Goal: Task Accomplishment & Management: Complete application form

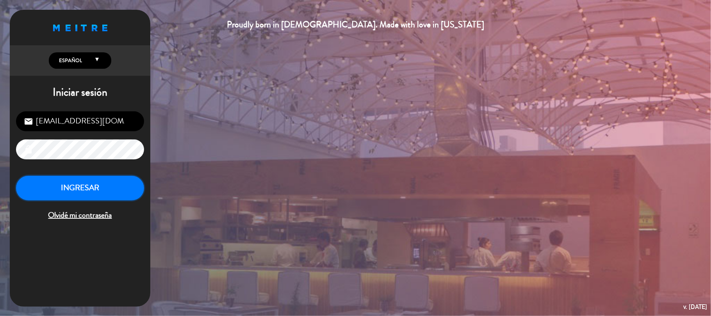
click at [102, 197] on button "INGRESAR" at bounding box center [80, 188] width 128 height 25
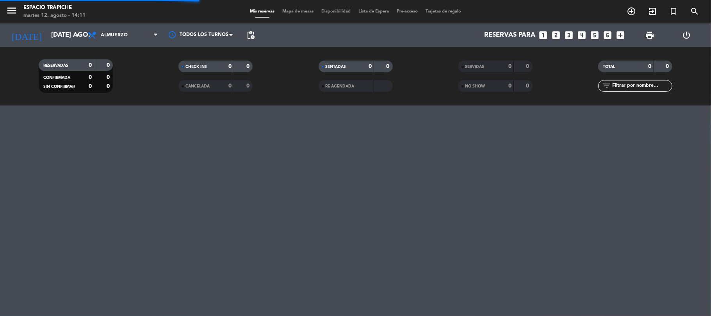
click at [18, 11] on span "menu" at bounding box center [15, 12] width 18 height 18
click at [13, 11] on icon "menu" at bounding box center [12, 11] width 12 height 12
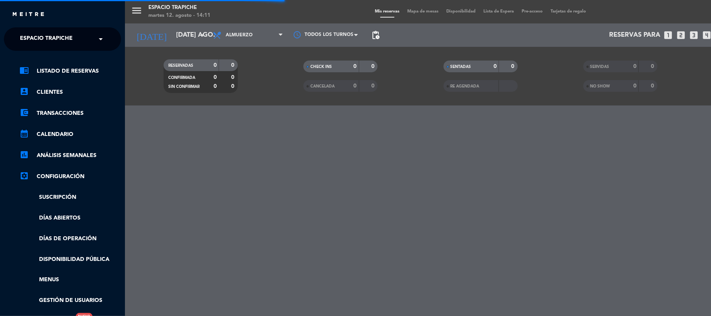
click at [32, 24] on div "close × Espacio Trapiche × chrome_reader_mode Listado de Reservas account_box C…" at bounding box center [62, 158] width 125 height 316
click at [37, 41] on span "Espacio Trapiche" at bounding box center [46, 39] width 53 height 16
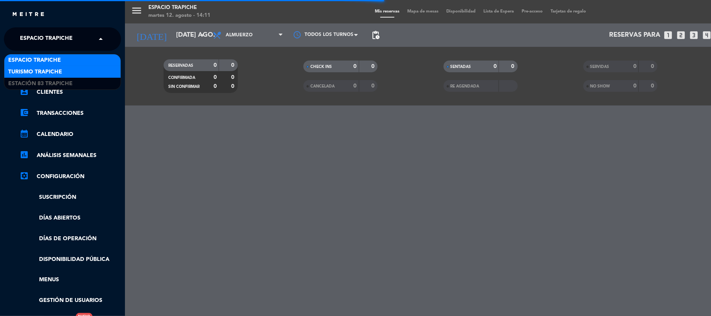
click at [36, 70] on span "Turismo Trapiche" at bounding box center [35, 72] width 54 height 9
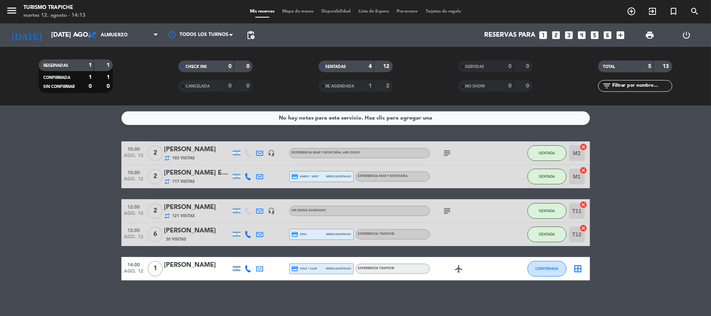
click at [216, 272] on div at bounding box center [197, 274] width 66 height 6
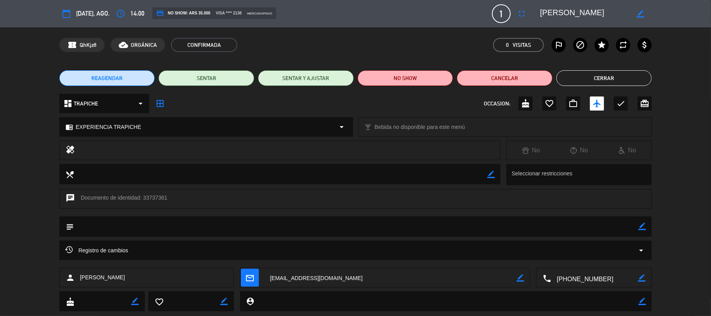
click at [292, 278] on textarea at bounding box center [390, 278] width 253 height 20
click at [580, 80] on button "Cerrar" at bounding box center [604, 78] width 96 height 16
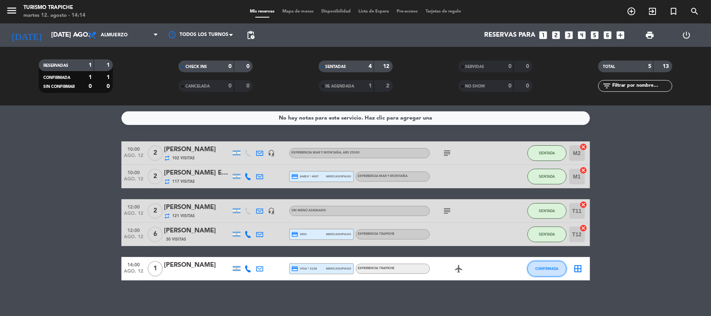
click at [558, 267] on button "CONFIRMADA" at bounding box center [547, 269] width 39 height 16
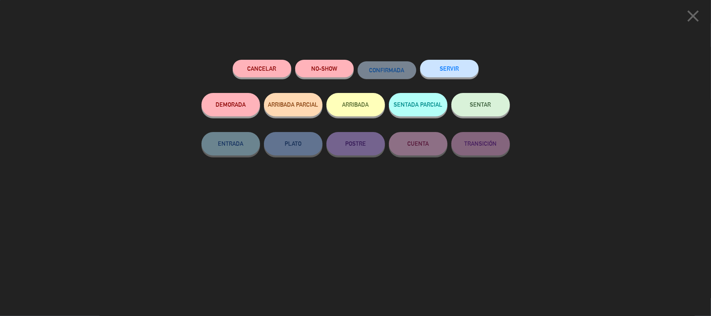
click at [449, 73] on button "SERVIR" at bounding box center [449, 69] width 59 height 18
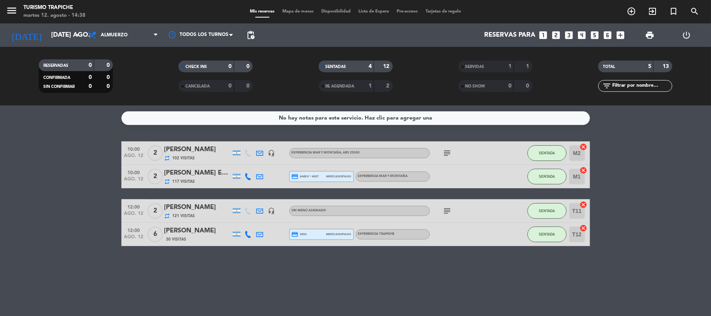
click at [8, 11] on icon "menu" at bounding box center [12, 11] width 12 height 12
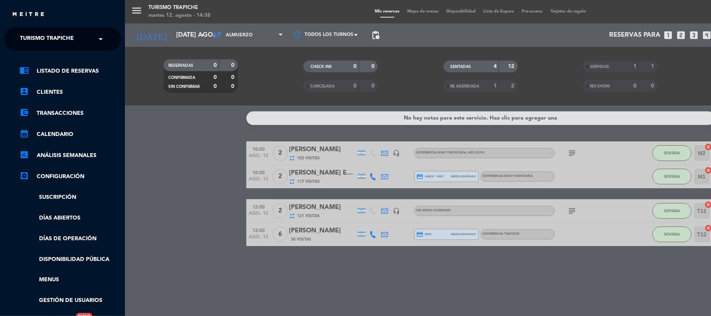
click at [29, 33] on span "Turismo Trapiche" at bounding box center [47, 39] width 54 height 16
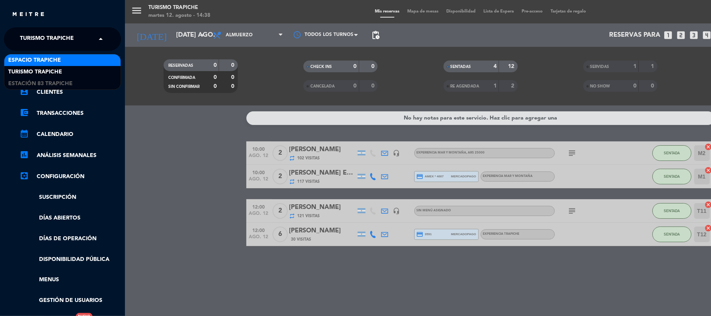
click at [35, 58] on span "Espacio Trapiche" at bounding box center [34, 60] width 53 height 9
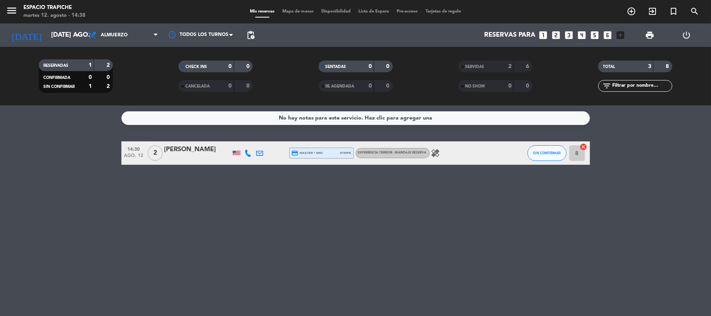
click at [257, 152] on icon at bounding box center [260, 153] width 7 height 7
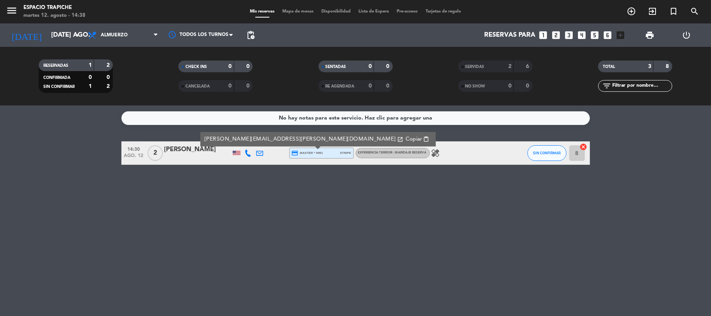
click at [252, 152] on div at bounding box center [248, 152] width 12 height 23
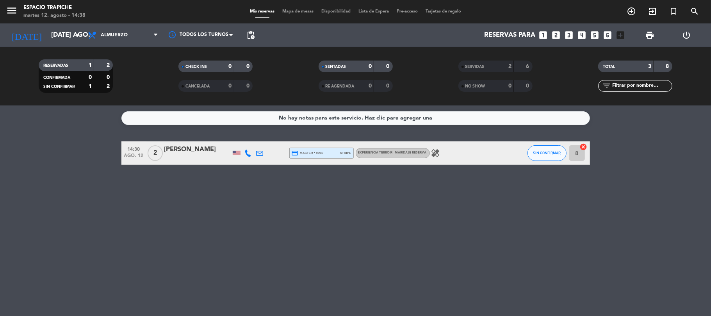
click at [249, 152] on icon at bounding box center [248, 153] width 7 height 7
click at [12, 9] on icon "menu" at bounding box center [12, 11] width 12 height 12
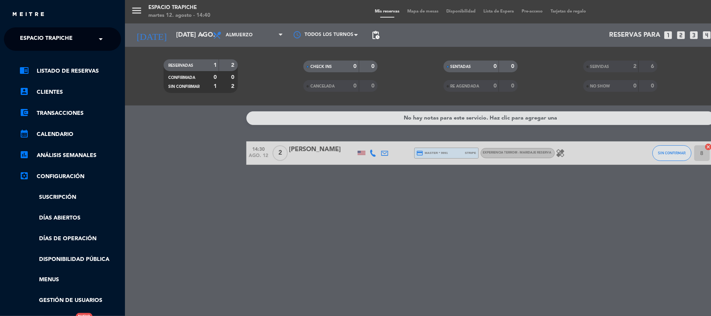
click at [32, 34] on span "Espacio Trapiche" at bounding box center [46, 39] width 53 height 16
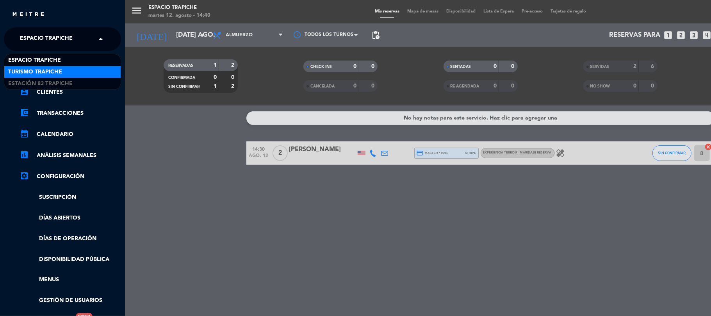
click at [48, 74] on span "Turismo Trapiche" at bounding box center [35, 72] width 54 height 9
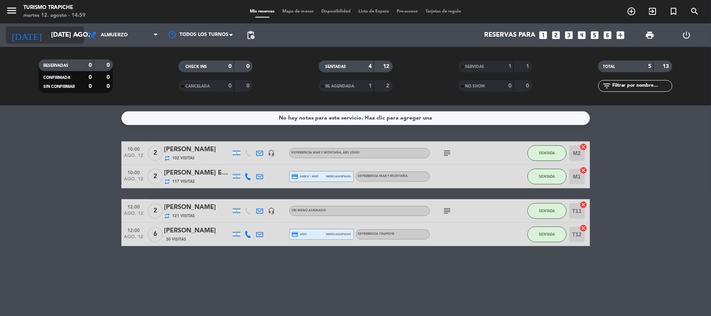
click at [79, 35] on icon "arrow_drop_down" at bounding box center [77, 34] width 9 height 9
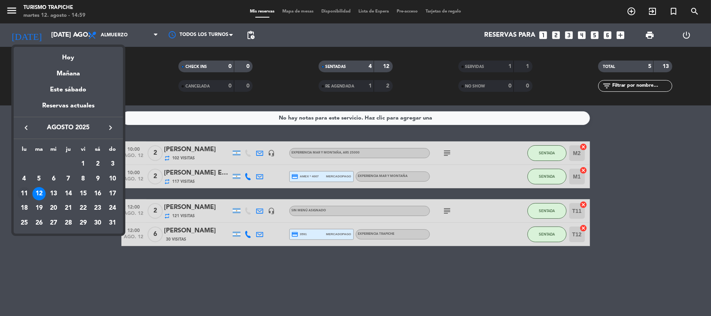
click at [20, 193] on div "11" at bounding box center [24, 193] width 13 height 13
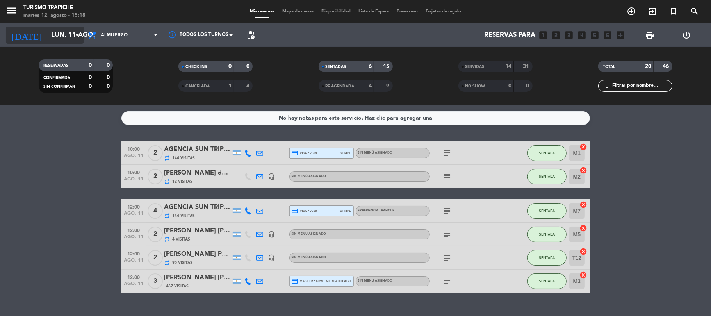
click at [62, 41] on input "lun. 11 ago." at bounding box center [89, 35] width 84 height 15
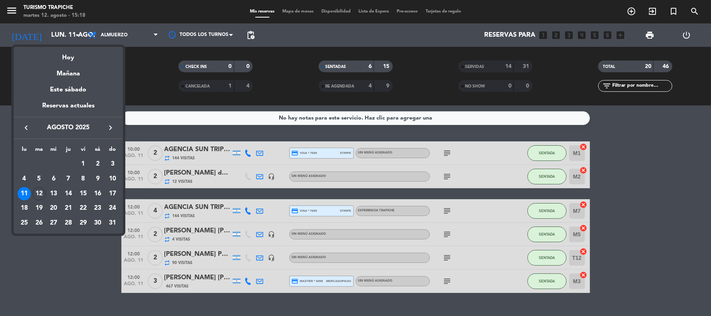
click at [66, 197] on div "14" at bounding box center [68, 193] width 13 height 13
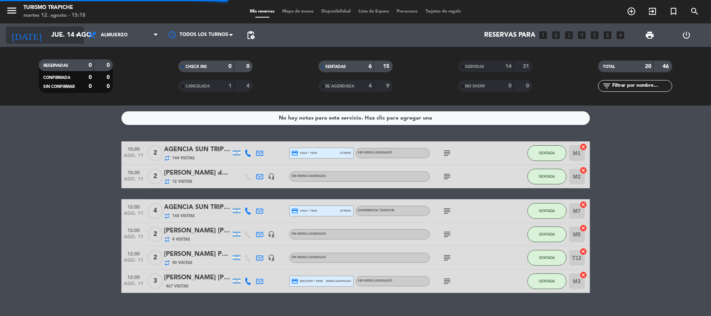
click at [47, 36] on input "jue. 14 ago." at bounding box center [89, 35] width 84 height 15
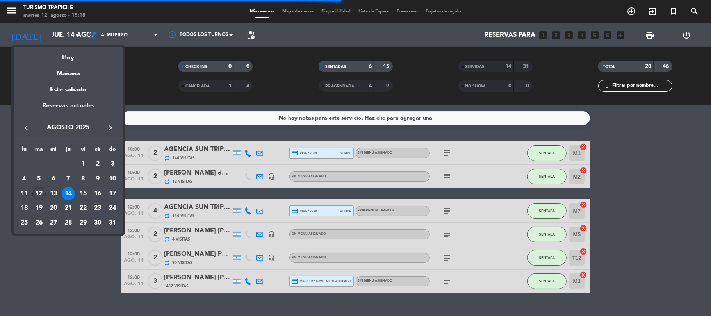
click at [38, 189] on div "12" at bounding box center [38, 193] width 13 height 13
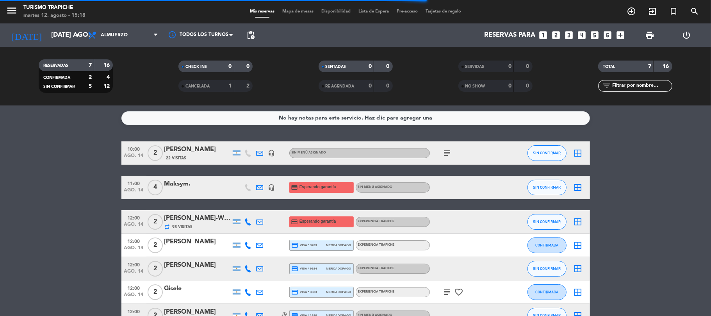
click at [74, 209] on bookings-row "10:00 ago. 14 2 [PERSON_NAME] 22 Visitas headset_mic Sin menú asignado subject …" at bounding box center [355, 234] width 711 height 186
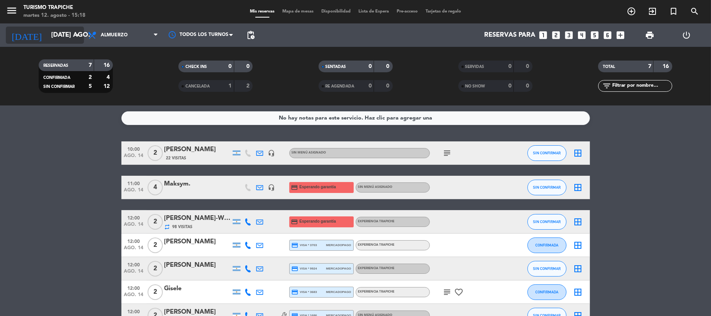
click at [53, 36] on input "[DATE] ago." at bounding box center [89, 35] width 84 height 15
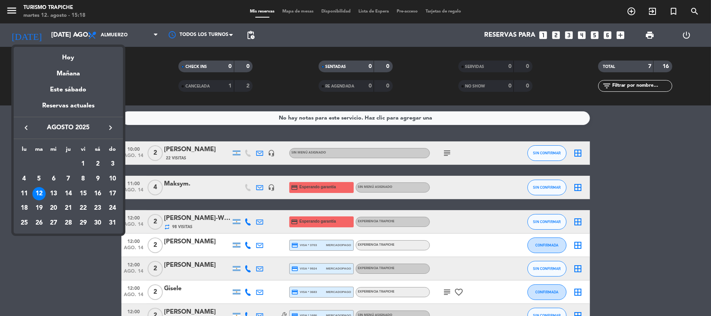
click at [70, 244] on div at bounding box center [355, 158] width 711 height 316
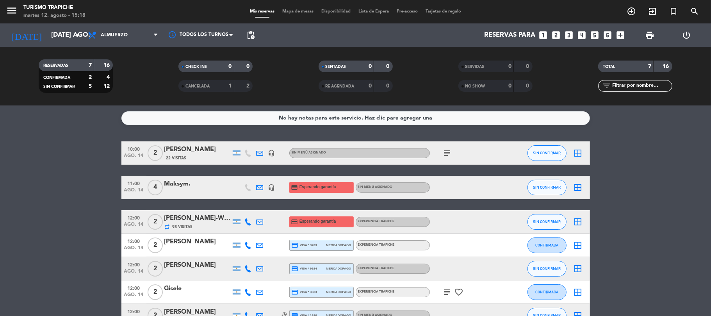
scroll to position [50, 0]
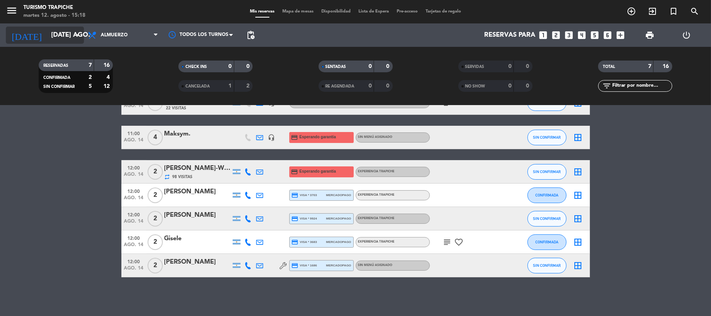
click at [53, 38] on input "[DATE] ago." at bounding box center [89, 35] width 84 height 15
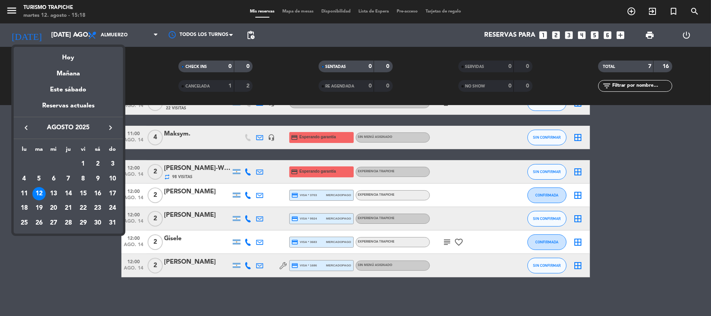
click at [59, 248] on div at bounding box center [355, 158] width 711 height 316
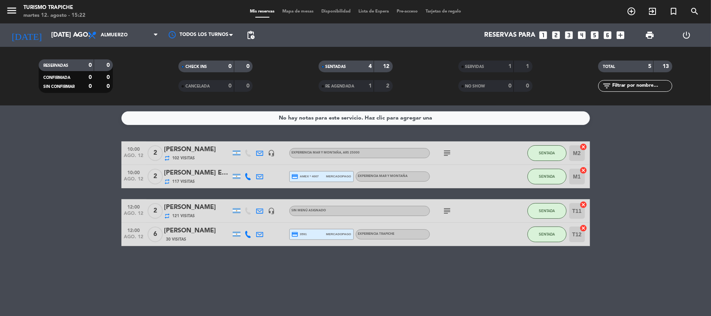
scroll to position [0, 0]
click at [58, 24] on div "[DATE] [DATE] ago. arrow_drop_down" at bounding box center [45, 34] width 78 height 23
click at [59, 38] on input "[DATE] ago." at bounding box center [89, 35] width 84 height 15
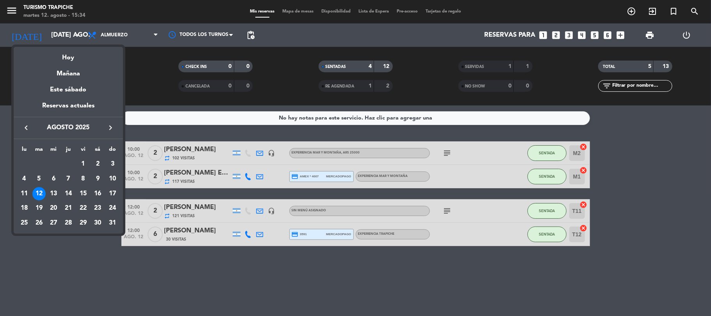
click at [96, 193] on div "16" at bounding box center [97, 193] width 13 height 13
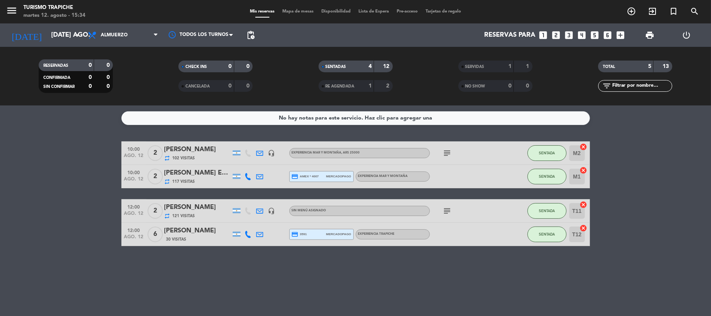
type input "sáb. 16 ago."
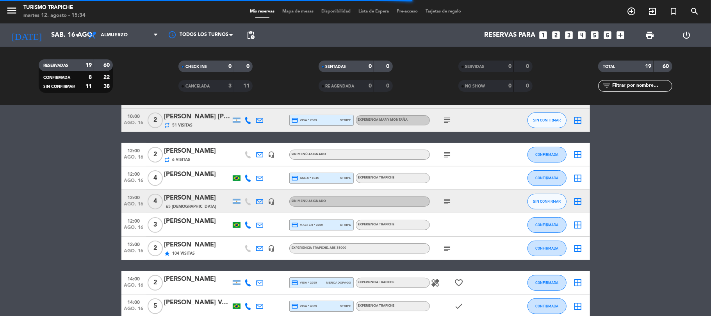
scroll to position [156, 0]
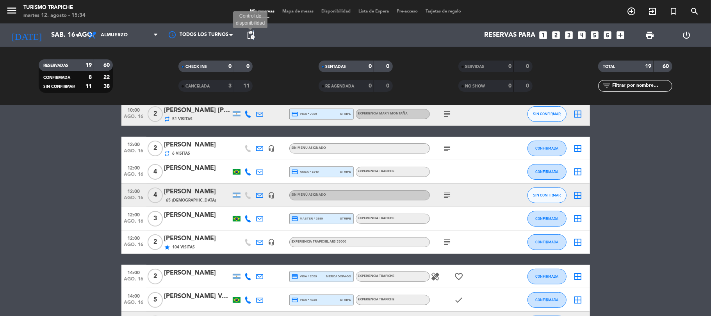
click at [254, 35] on span "pending_actions" at bounding box center [250, 34] width 9 height 9
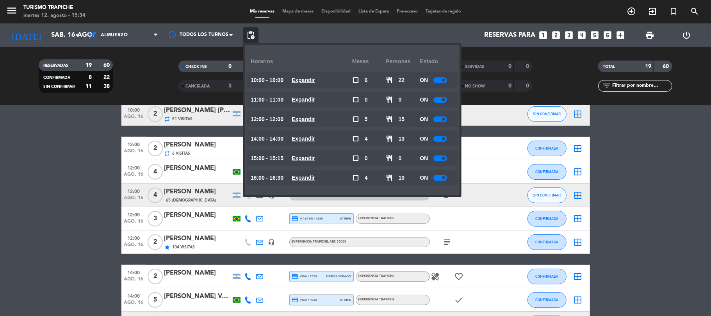
click at [30, 177] on bookings-row "10:00 ago. 16 6 Agencia la magia del vino headset_mic EXPERIENCIA MAR Y MONTAÑA…" at bounding box center [355, 224] width 711 height 478
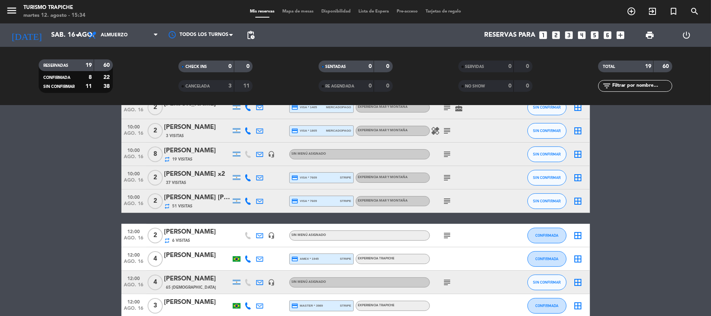
scroll to position [0, 0]
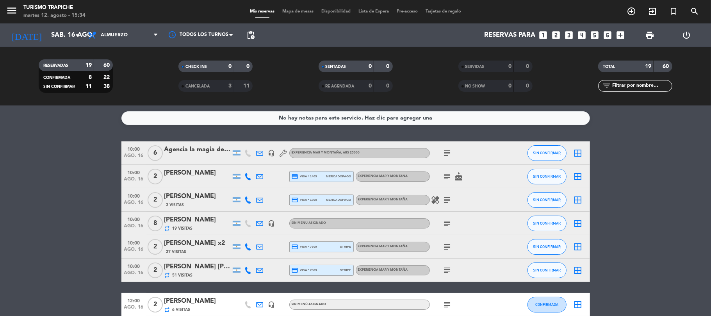
click at [443, 177] on icon "subject" at bounding box center [447, 176] width 9 height 9
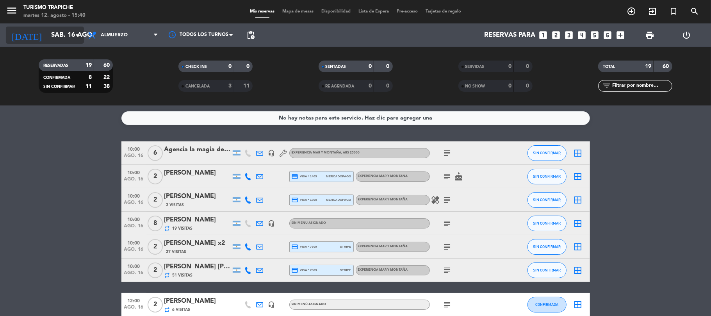
click at [62, 39] on input "sáb. 16 ago." at bounding box center [89, 35] width 84 height 15
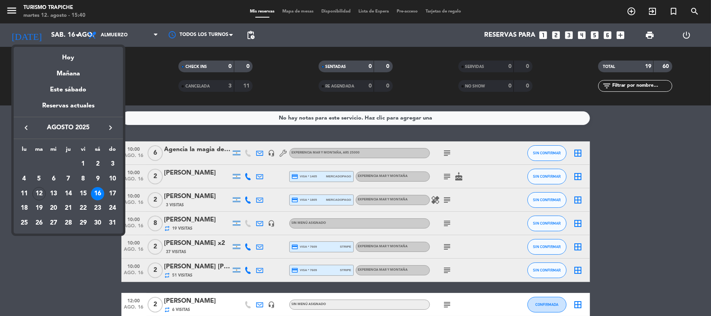
click at [93, 197] on div "16" at bounding box center [97, 193] width 13 height 13
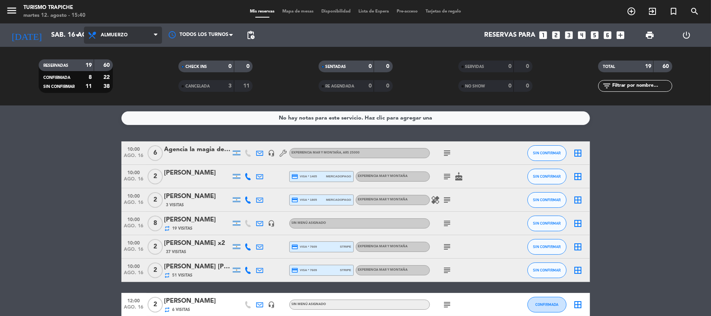
click at [136, 32] on span "Almuerzo" at bounding box center [123, 35] width 78 height 17
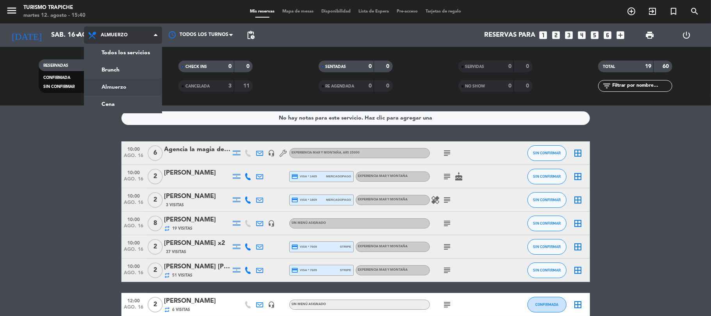
click at [120, 81] on div "menu Turismo Trapiche martes 12. agosto - 15:40 Mis reservas Mapa de mesas Disp…" at bounding box center [355, 52] width 711 height 105
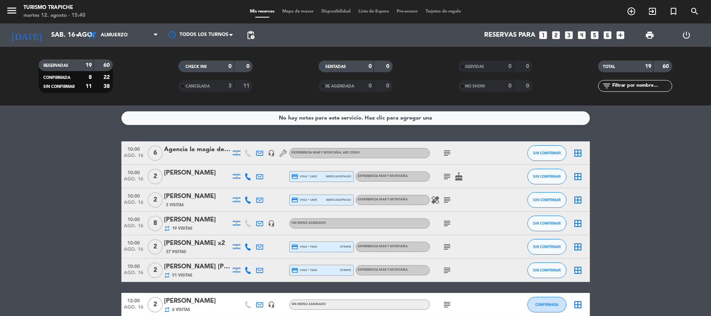
click at [556, 34] on icon "looks_two" at bounding box center [556, 35] width 10 height 10
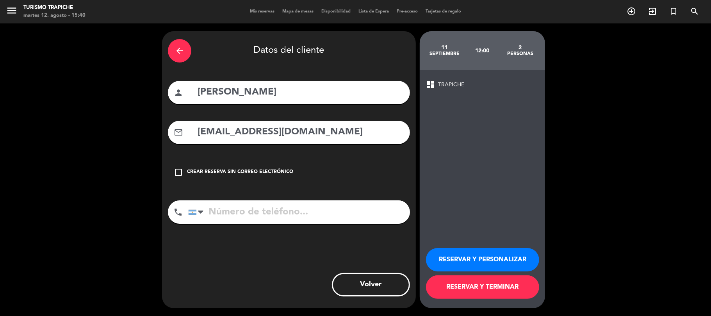
click at [176, 52] on icon "arrow_back" at bounding box center [179, 50] width 9 height 9
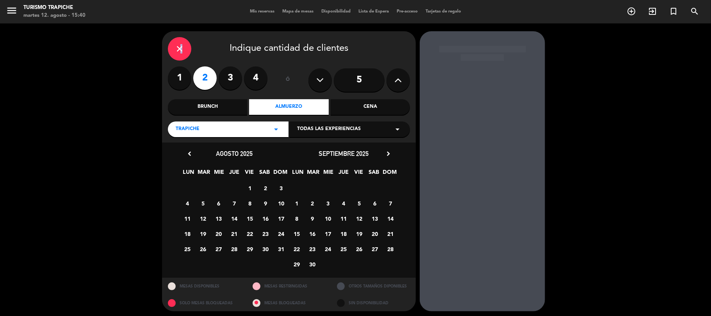
click at [180, 52] on icon "close" at bounding box center [179, 48] width 9 height 9
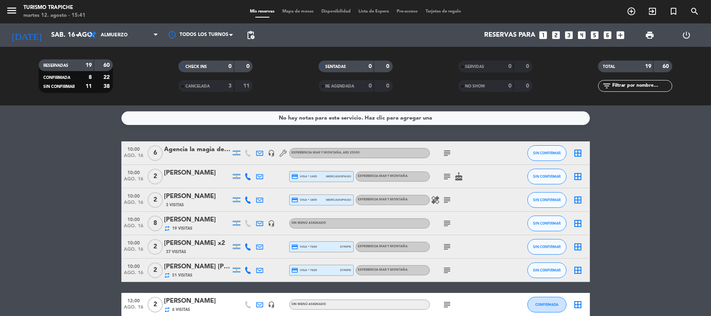
click at [30, 137] on div "No hay notas para este servicio. Haz clic para agregar una 10:00 ago. 16 6 Agen…" at bounding box center [355, 210] width 711 height 210
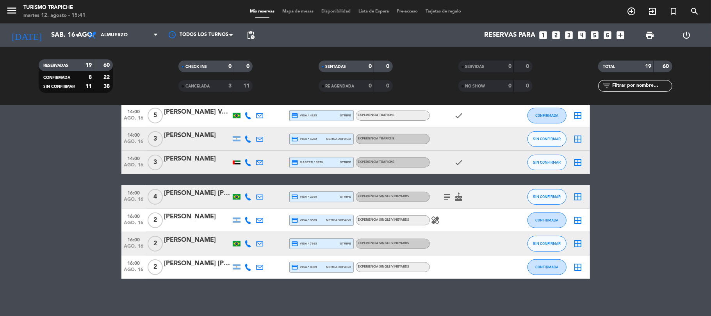
scroll to position [342, 0]
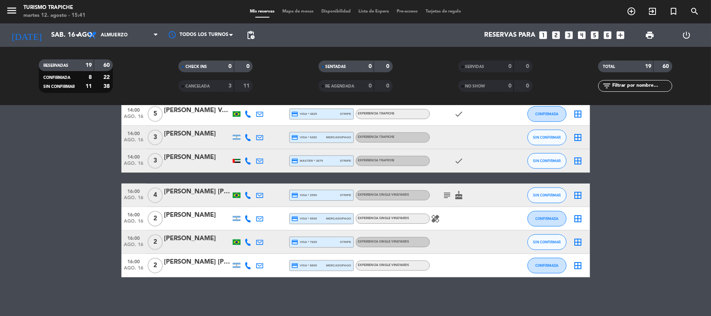
click at [556, 37] on icon "looks_two" at bounding box center [556, 35] width 10 height 10
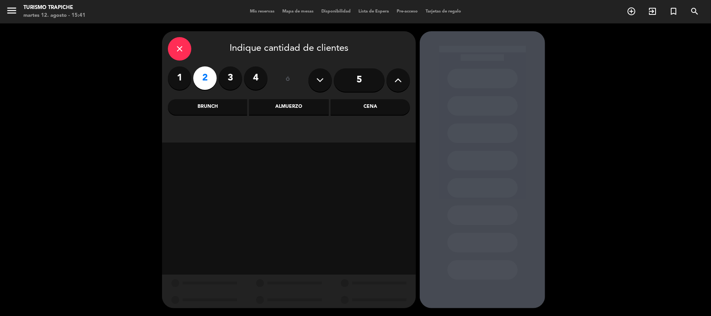
click at [291, 108] on div "Almuerzo" at bounding box center [288, 107] width 79 height 16
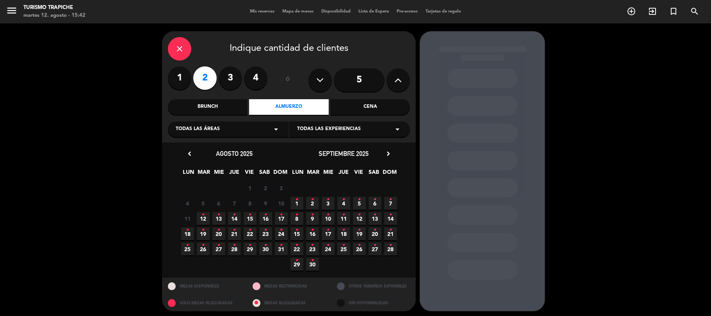
click at [262, 219] on span "16 •" at bounding box center [265, 218] width 13 height 13
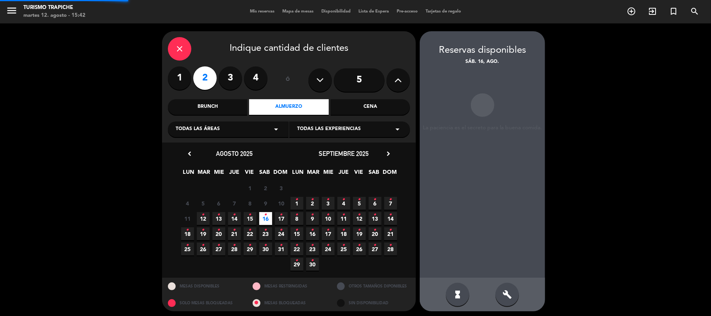
scroll to position [3, 0]
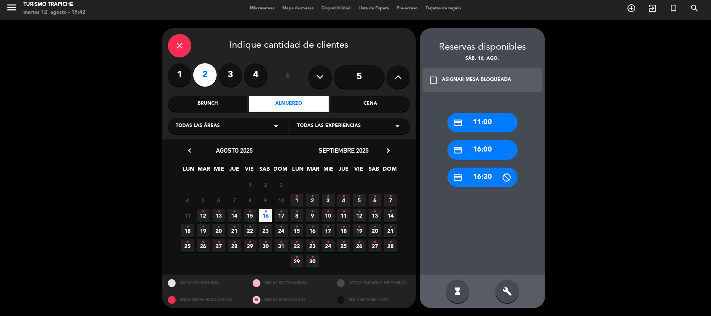
click at [476, 142] on div "credit_card 16:00" at bounding box center [482, 150] width 70 height 20
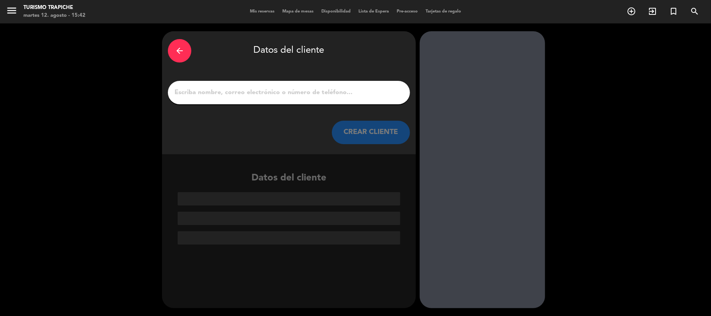
scroll to position [0, 0]
click at [182, 50] on icon "arrow_back" at bounding box center [179, 50] width 9 height 9
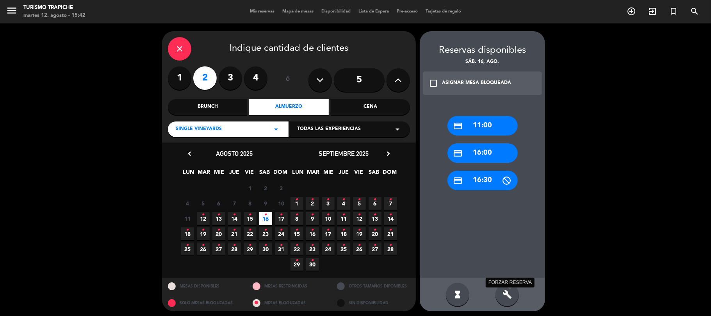
click at [506, 292] on icon "build" at bounding box center [507, 294] width 9 height 9
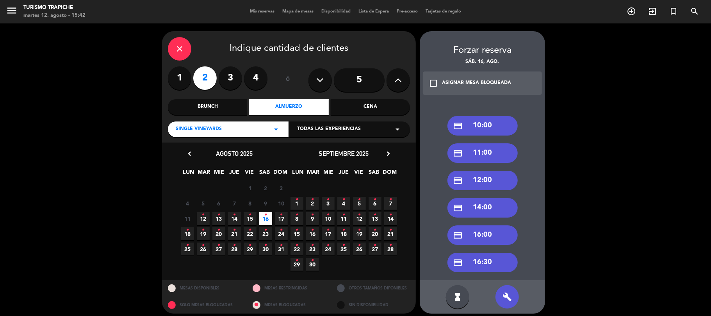
click at [477, 178] on div "credit_card 12:00" at bounding box center [482, 181] width 70 height 20
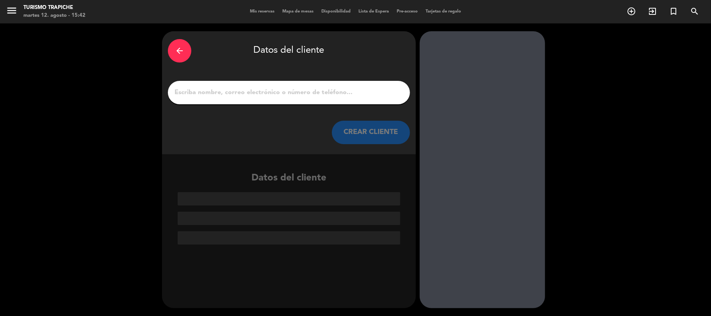
click at [281, 82] on div at bounding box center [289, 92] width 242 height 23
click at [274, 89] on input "1" at bounding box center [289, 92] width 230 height 11
drag, startPoint x: 274, startPoint y: 89, endPoint x: 193, endPoint y: 89, distance: 80.8
click at [192, 88] on div at bounding box center [289, 92] width 242 height 23
click at [310, 94] on input "1" at bounding box center [289, 92] width 230 height 11
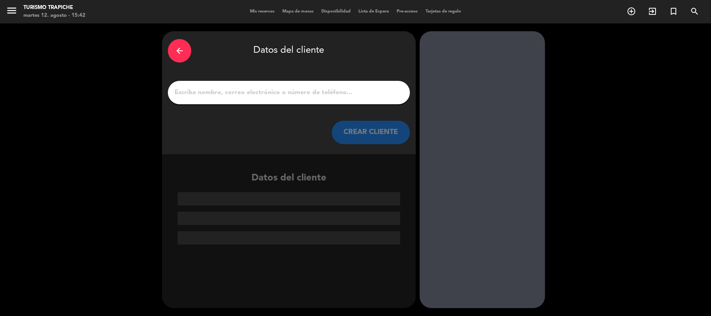
click at [312, 90] on input "1" at bounding box center [289, 92] width 230 height 11
drag, startPoint x: 374, startPoint y: 96, endPoint x: 88, endPoint y: 126, distance: 287.4
click at [88, 126] on div "arrow_back Datos del cliente CREAR CLIENTE Datos del cliente" at bounding box center [355, 169] width 711 height 292
click at [178, 93] on input "1" at bounding box center [289, 92] width 230 height 11
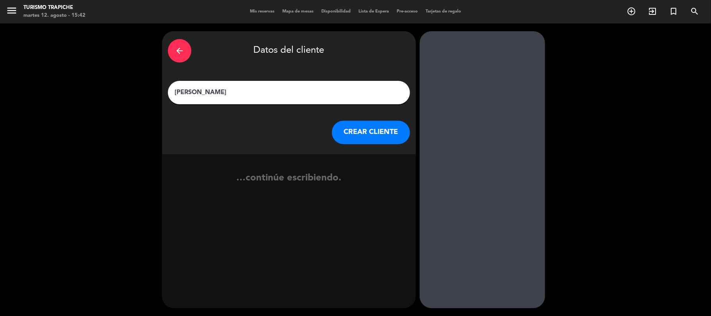
type input "[PERSON_NAME]"
click at [355, 125] on button "CREAR CLIENTE" at bounding box center [371, 132] width 78 height 23
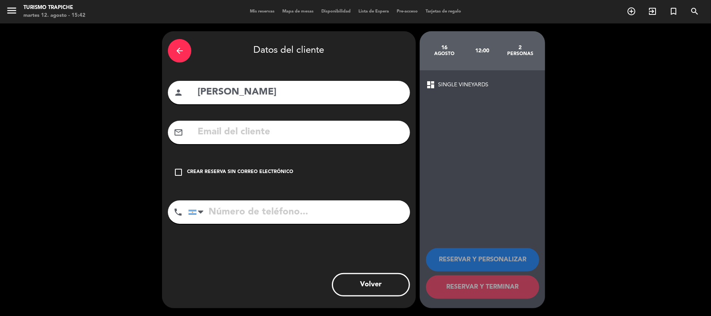
click at [250, 134] on input "text" at bounding box center [300, 132] width 207 height 16
paste input "Mountain Routes <[EMAIL_ADDRESS][DOMAIN_NAME]>"
drag, startPoint x: 251, startPoint y: 132, endPoint x: 60, endPoint y: 148, distance: 191.7
click at [60, 148] on div "arrow_back Datos del cliente person [PERSON_NAME] mail_outline Mountain Routes …" at bounding box center [355, 169] width 711 height 292
click at [364, 132] on input "[EMAIL_ADDRESS][DOMAIN_NAME]>" at bounding box center [300, 132] width 207 height 16
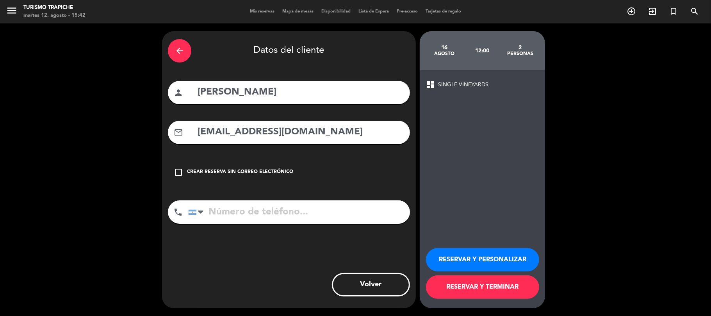
type input "[EMAIL_ADDRESS][DOMAIN_NAME]"
click at [486, 261] on button "RESERVAR Y PERSONALIZAR" at bounding box center [482, 259] width 113 height 23
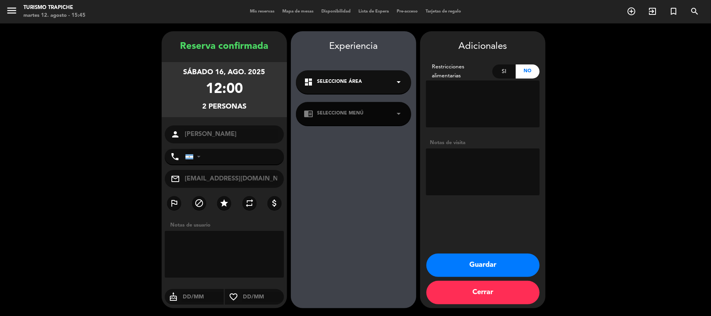
click at [516, 160] on textarea at bounding box center [483, 171] width 114 height 47
type textarea "abona agencia"
click at [493, 262] on button "Guardar" at bounding box center [482, 264] width 113 height 23
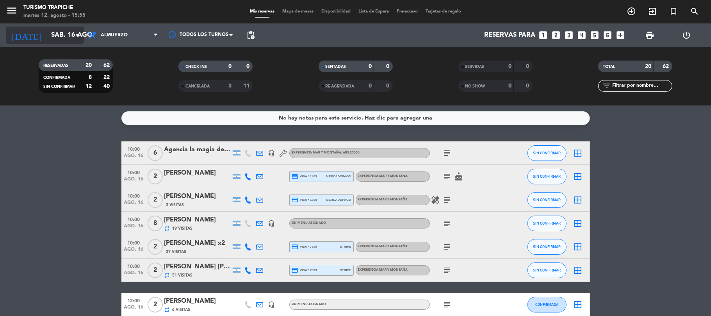
click at [52, 37] on input "sáb. 16 ago." at bounding box center [89, 35] width 84 height 15
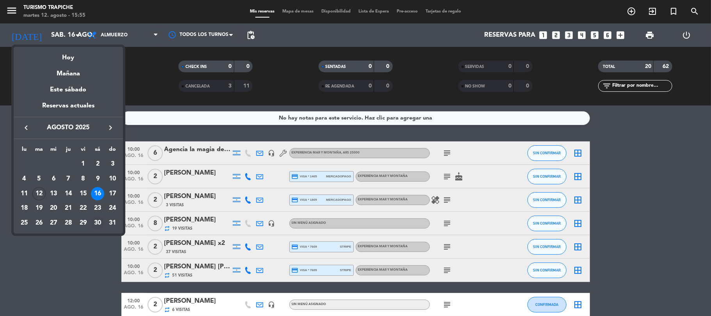
click at [98, 217] on div "30" at bounding box center [97, 222] width 13 height 13
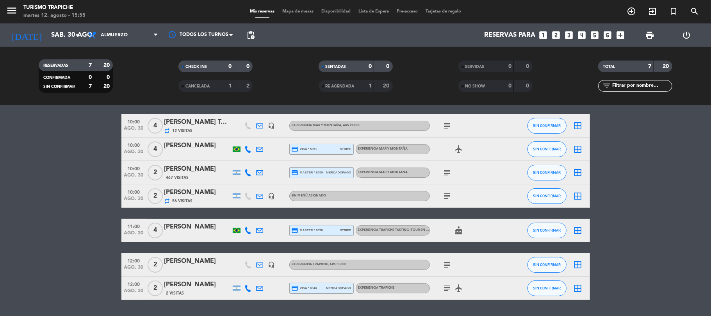
scroll to position [50, 0]
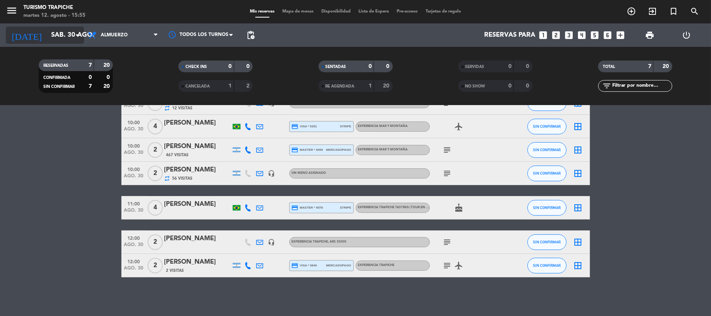
click at [63, 41] on input "sáb. 30 ago." at bounding box center [89, 35] width 84 height 15
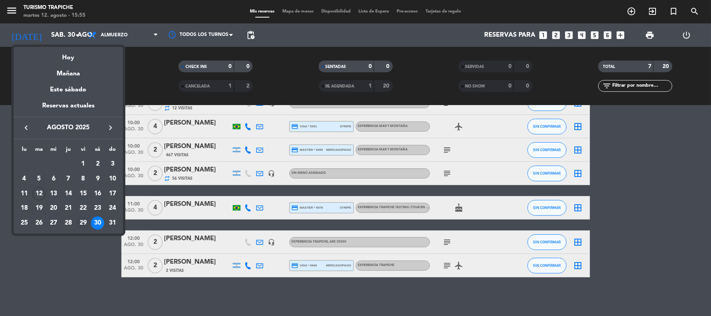
click at [83, 222] on div "29" at bounding box center [83, 222] width 13 height 13
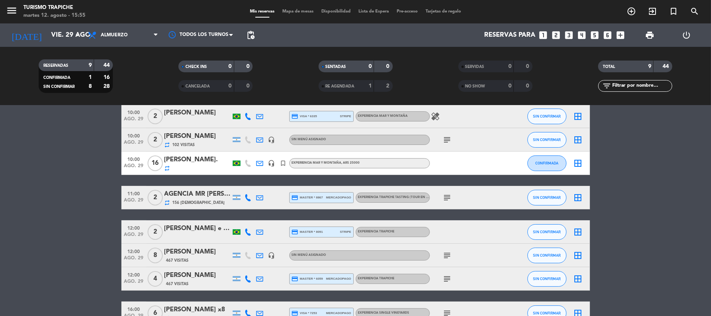
scroll to position [0, 0]
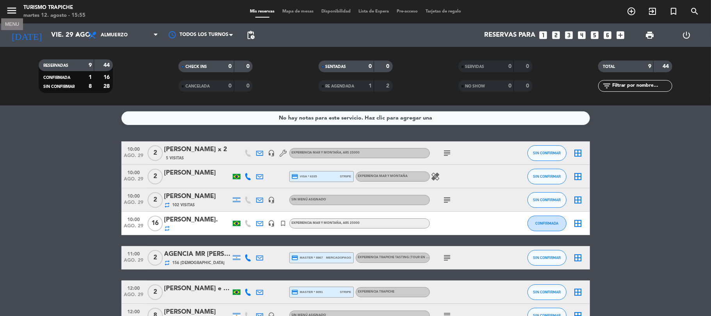
click at [13, 10] on icon "menu" at bounding box center [12, 11] width 12 height 12
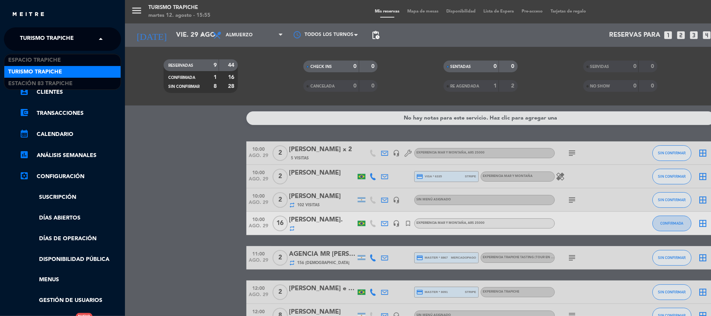
click at [65, 38] on span "Turismo Trapiche" at bounding box center [47, 39] width 54 height 16
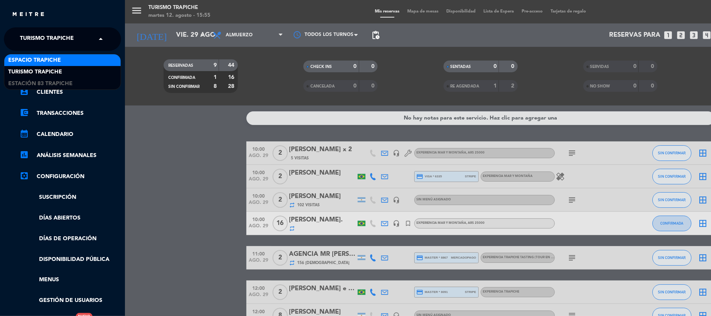
click at [41, 60] on span "Espacio Trapiche" at bounding box center [34, 60] width 53 height 9
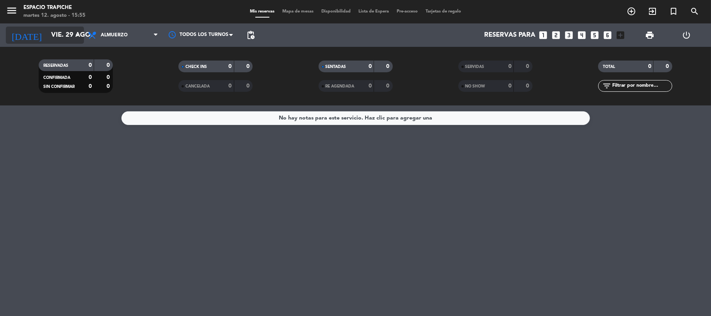
click at [64, 43] on input "vie. 29 ago." at bounding box center [89, 35] width 84 height 15
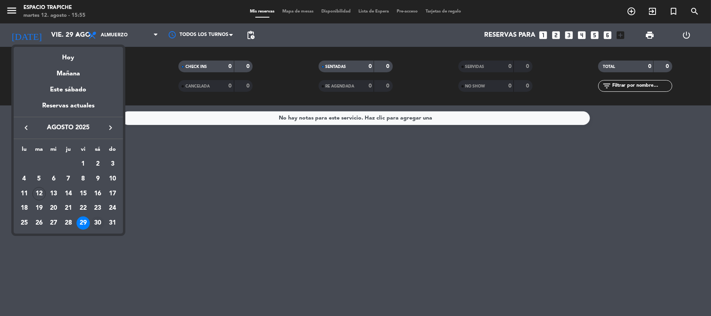
click at [100, 221] on div "30" at bounding box center [97, 222] width 13 height 13
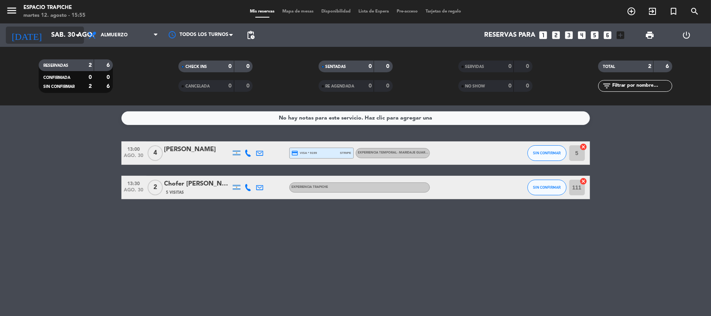
click at [58, 38] on input "sáb. 30 ago." at bounding box center [89, 35] width 84 height 15
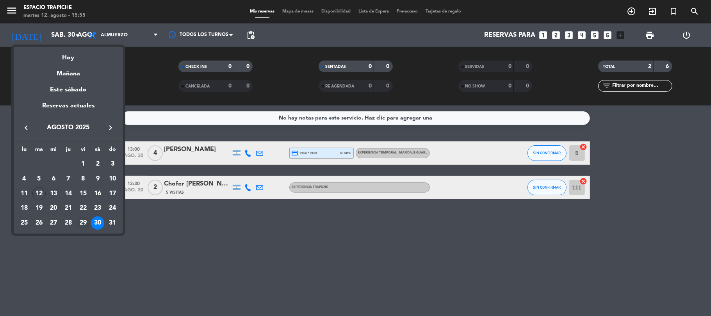
click at [83, 216] on td "29" at bounding box center [83, 223] width 15 height 15
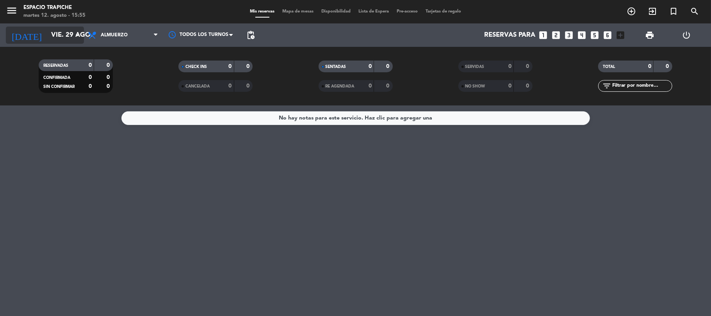
click at [66, 33] on input "vie. 29 ago." at bounding box center [89, 35] width 84 height 15
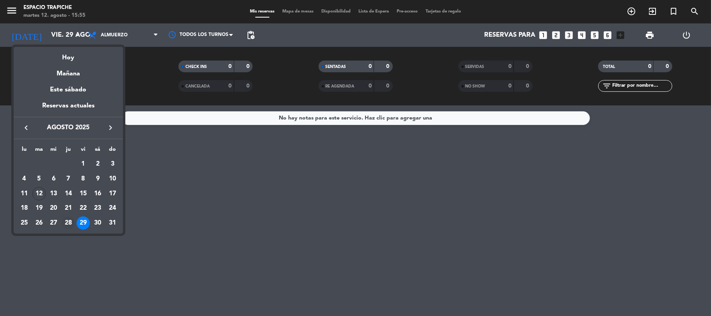
click at [63, 222] on div "28" at bounding box center [68, 222] width 13 height 13
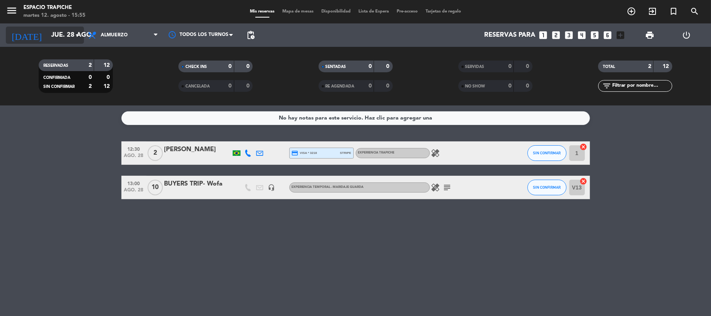
click at [60, 36] on input "jue. 28 ago." at bounding box center [89, 35] width 84 height 15
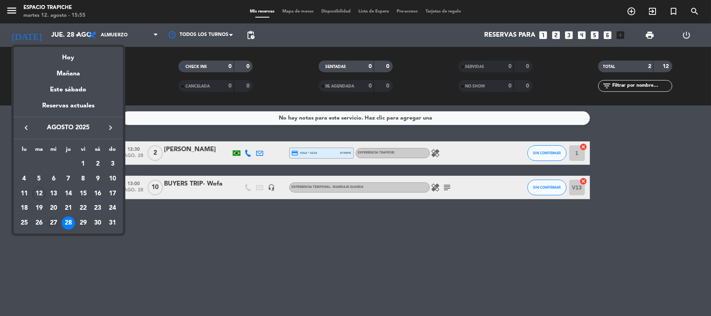
click at [55, 219] on div "27" at bounding box center [53, 222] width 13 height 13
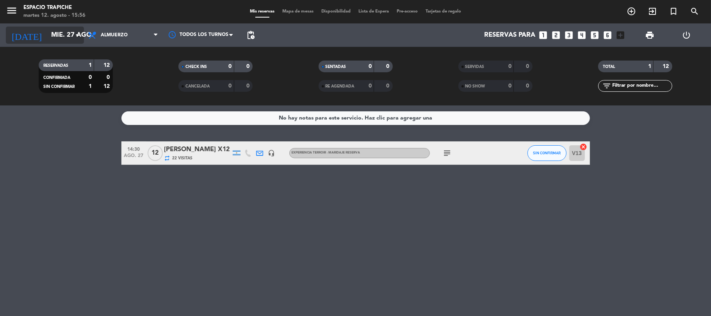
click at [47, 38] on input "mié. 27 ago." at bounding box center [89, 35] width 84 height 15
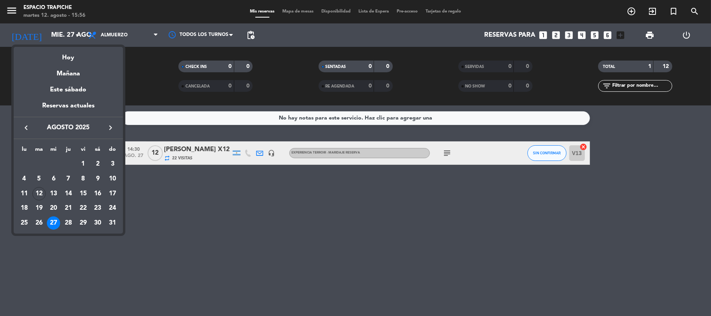
click at [41, 221] on div "26" at bounding box center [38, 222] width 13 height 13
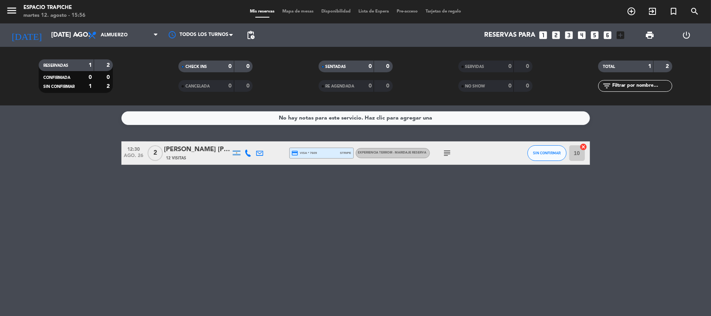
click at [450, 155] on icon "subject" at bounding box center [447, 152] width 9 height 9
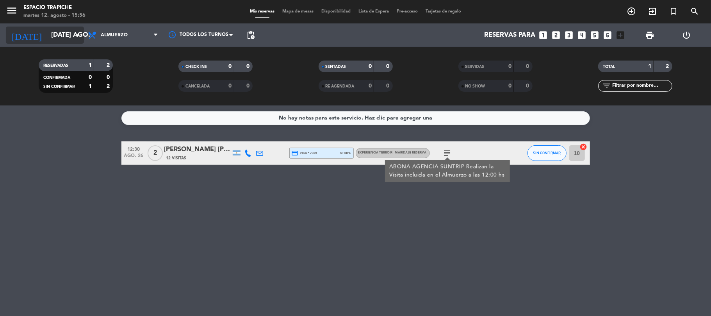
click at [67, 34] on input "[DATE] ago." at bounding box center [89, 35] width 84 height 15
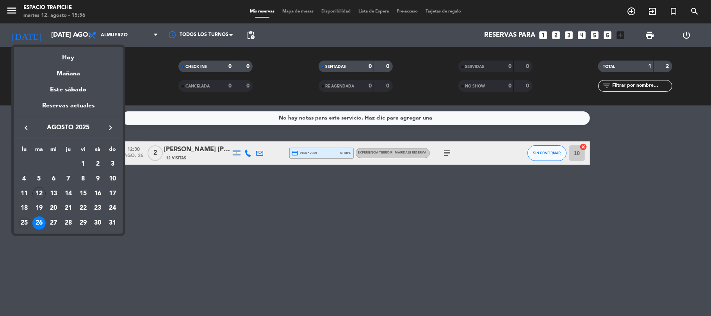
click at [25, 224] on div "25" at bounding box center [24, 222] width 13 height 13
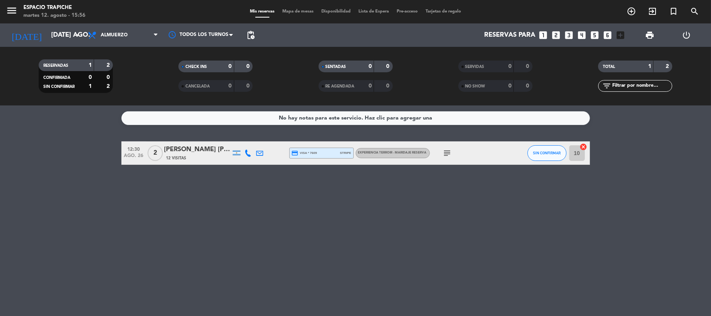
type input "lun. 25 ago."
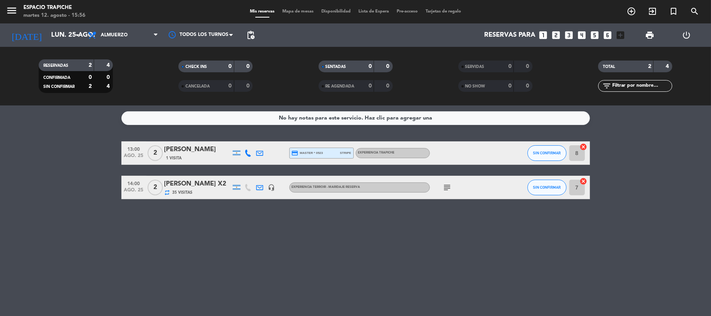
click at [448, 185] on icon "subject" at bounding box center [447, 187] width 9 height 9
click at [158, 234] on div "No hay notas para este servicio. Haz clic para agregar una 13:00 ago. 25 2 [PER…" at bounding box center [355, 210] width 711 height 210
